Goal: Information Seeking & Learning: Learn about a topic

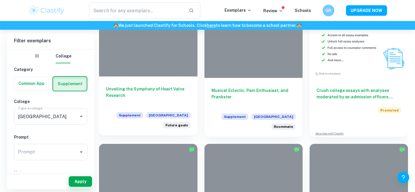
scroll to position [287, 0]
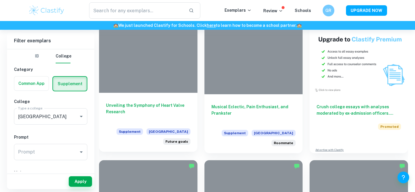
click at [148, 109] on h6 "Unveiling the Symphony of Heart Valve Research" at bounding box center [148, 111] width 84 height 19
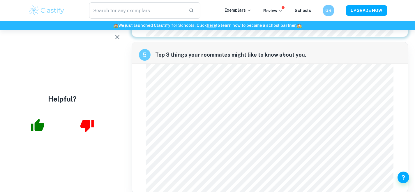
scroll to position [763, 0]
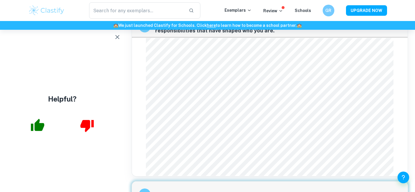
scroll to position [451, 0]
